Goal: Transaction & Acquisition: Subscribe to service/newsletter

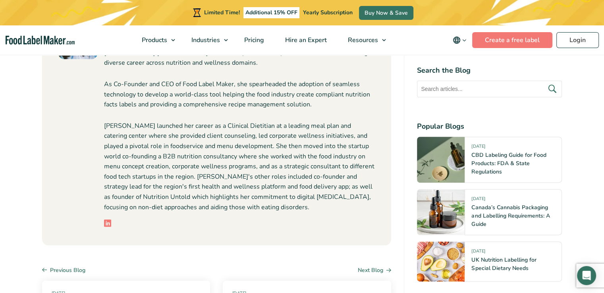
scroll to position [4122, 0]
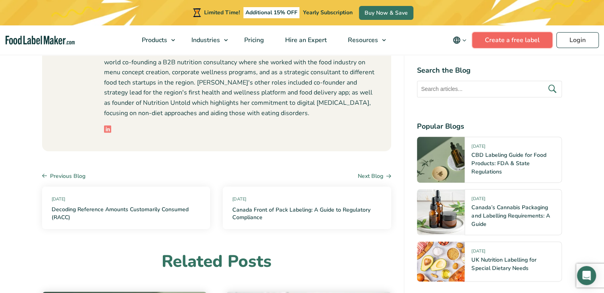
click at [523, 42] on link "Create a free label" at bounding box center [512, 40] width 80 height 16
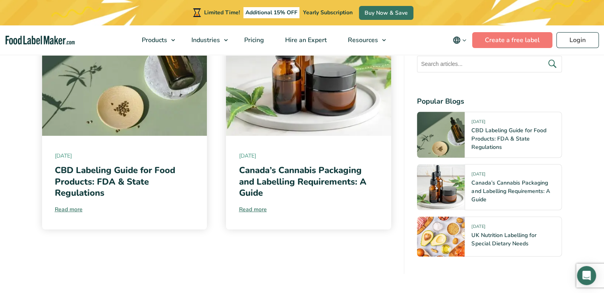
scroll to position [4751, 0]
